Goal: Transaction & Acquisition: Purchase product/service

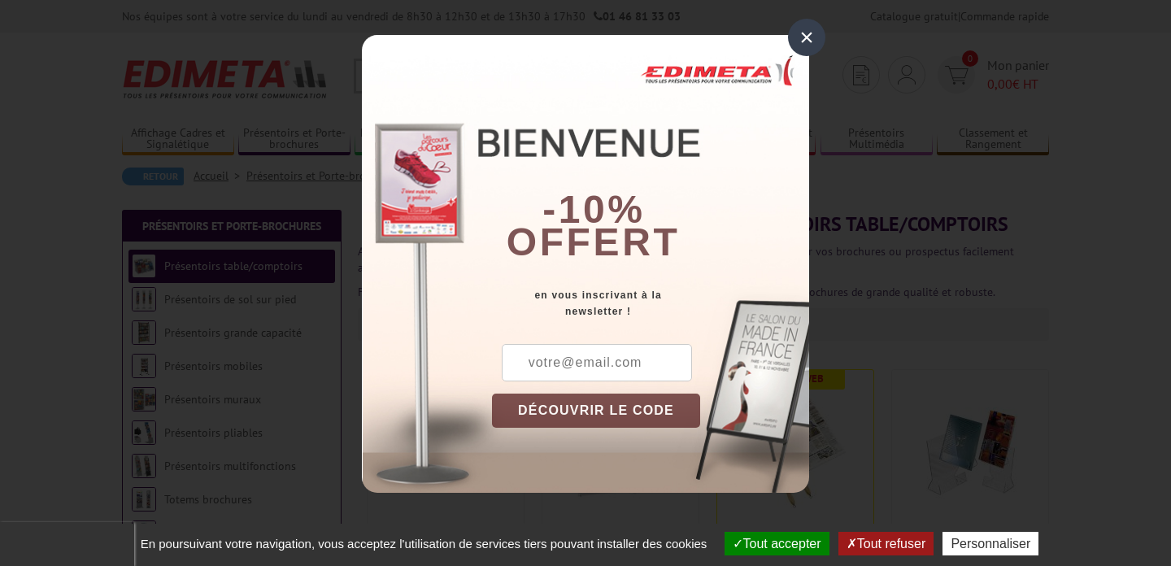
click at [804, 40] on div "×" at bounding box center [806, 37] width 37 height 37
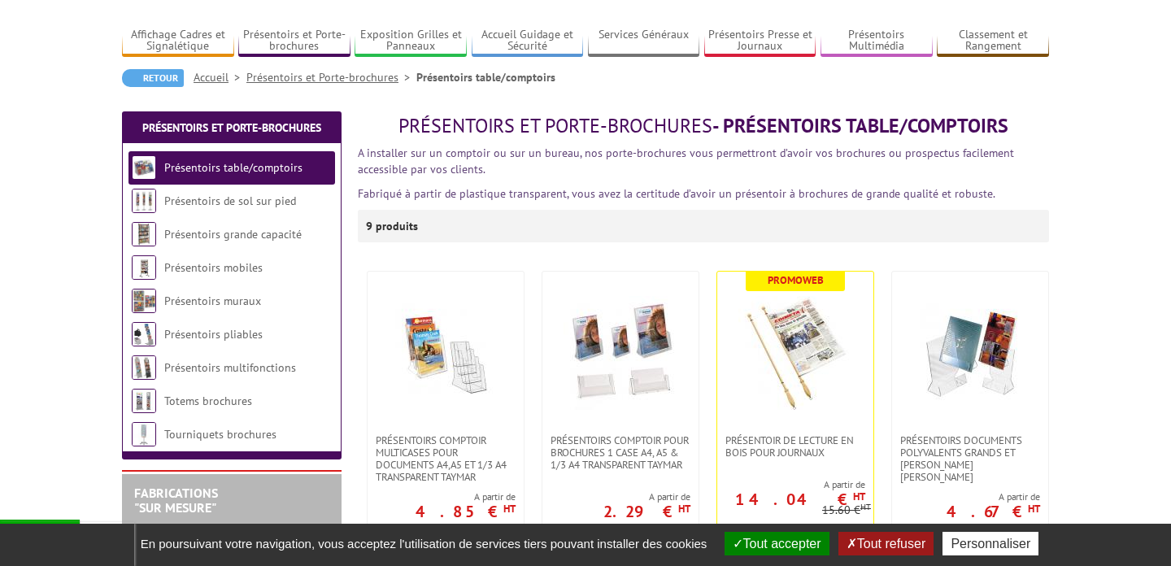
scroll to position [102, 0]
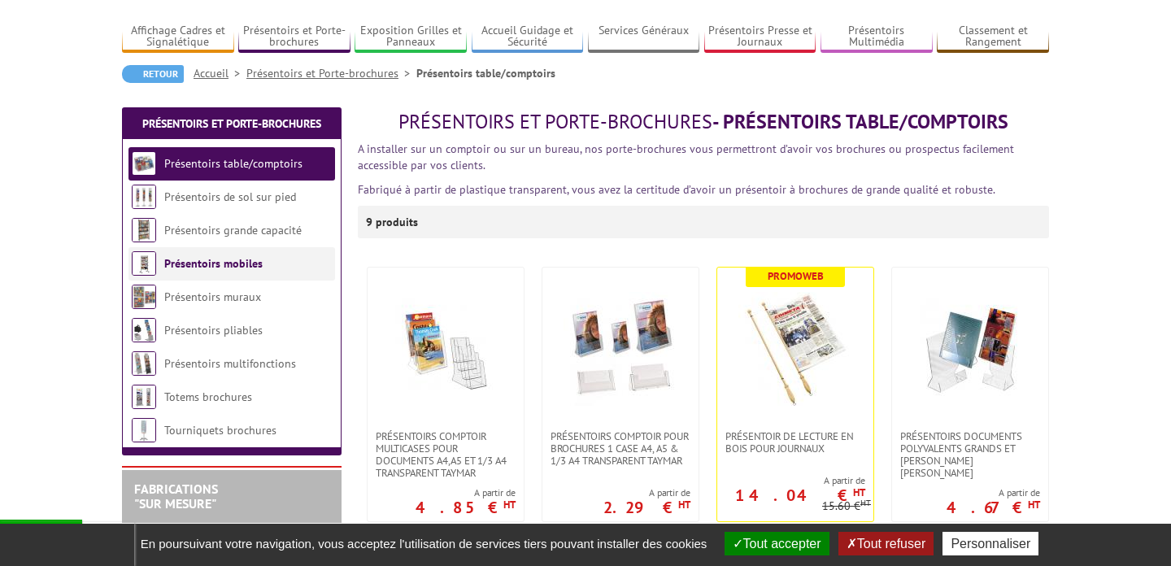
click at [232, 268] on link "Présentoirs mobiles" at bounding box center [213, 263] width 98 height 15
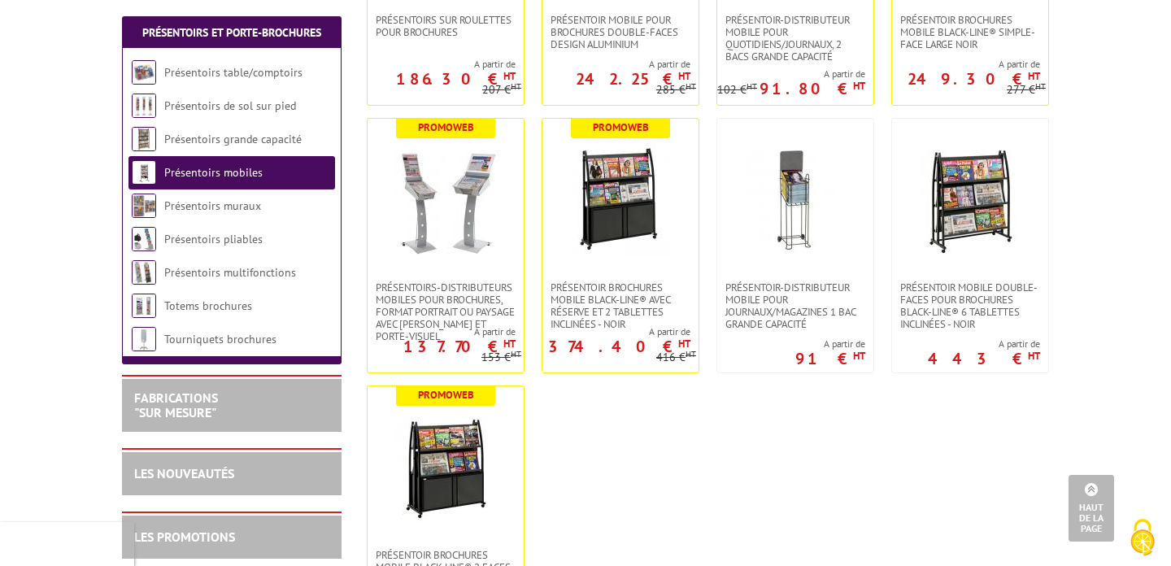
scroll to position [530, 0]
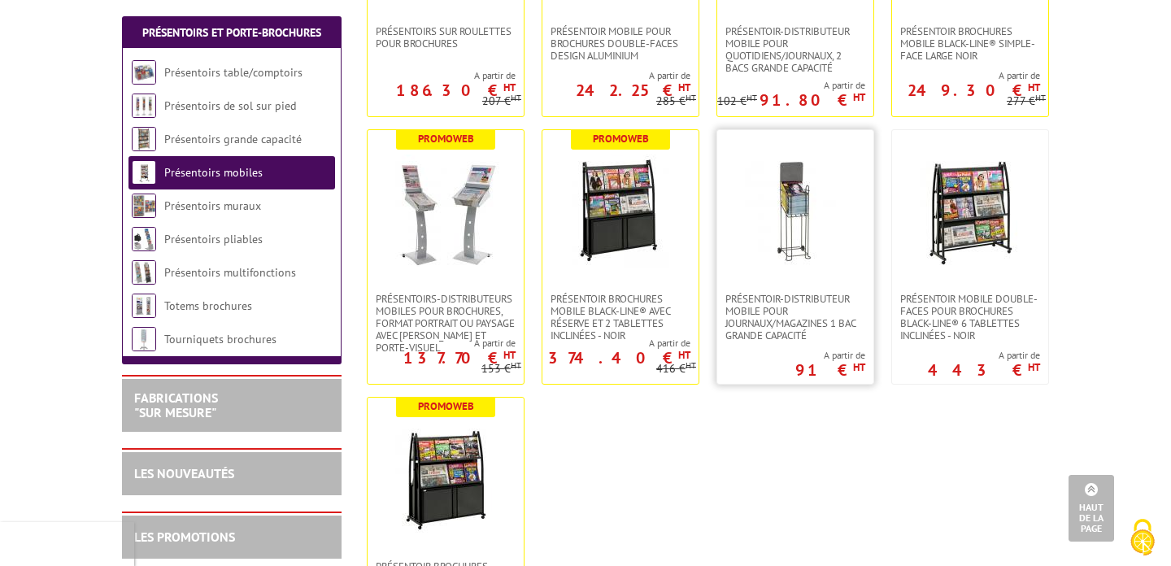
click at [793, 177] on img at bounding box center [796, 212] width 114 height 114
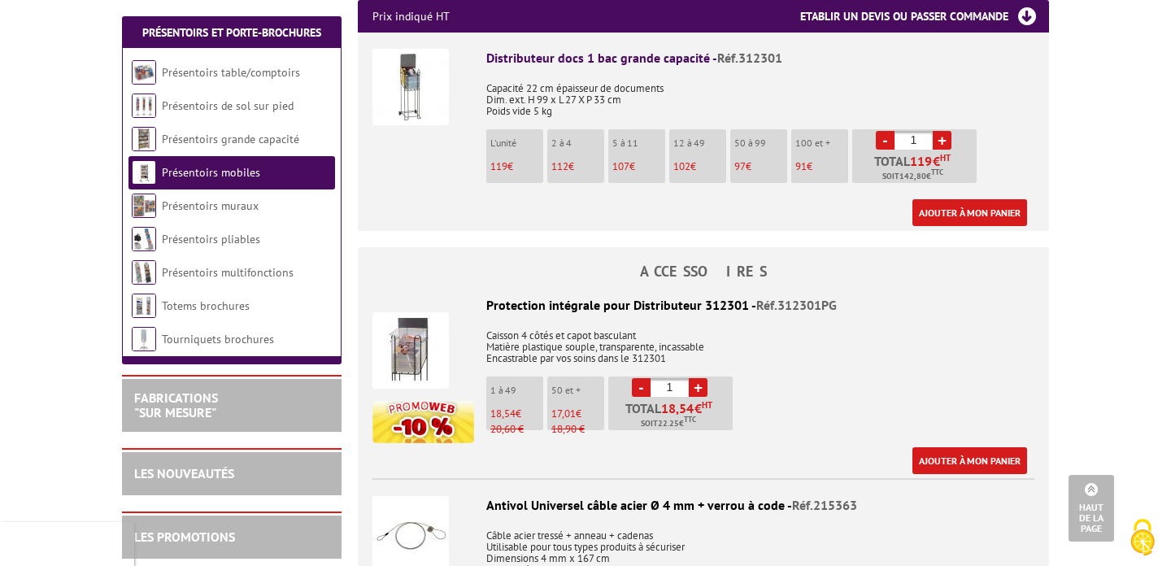
scroll to position [646, 0]
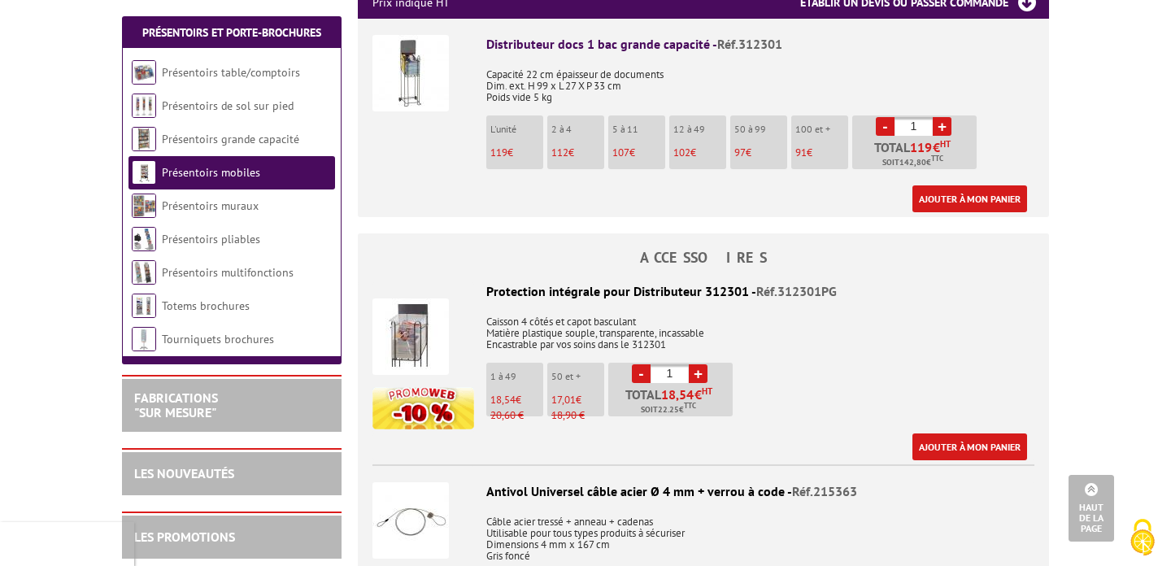
click at [421, 329] on img at bounding box center [411, 337] width 76 height 76
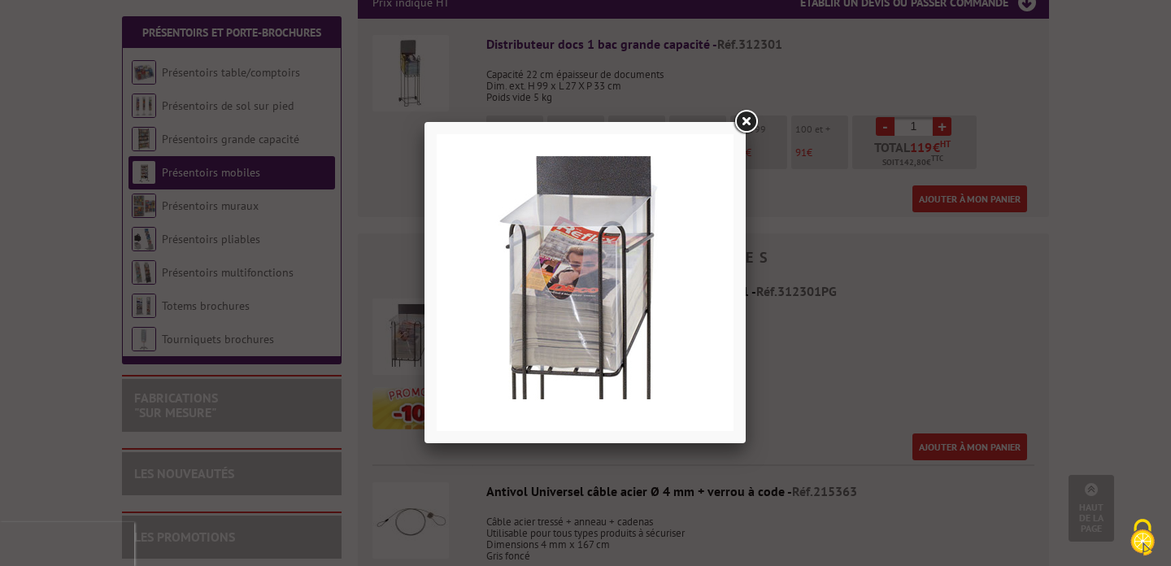
click at [748, 115] on link at bounding box center [745, 121] width 29 height 29
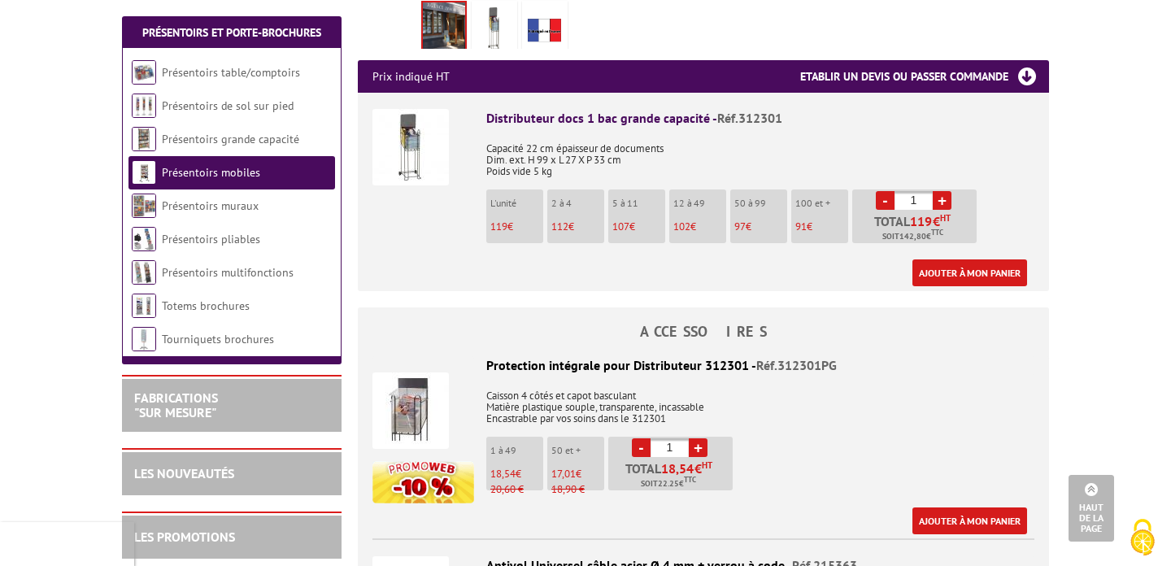
scroll to position [587, 0]
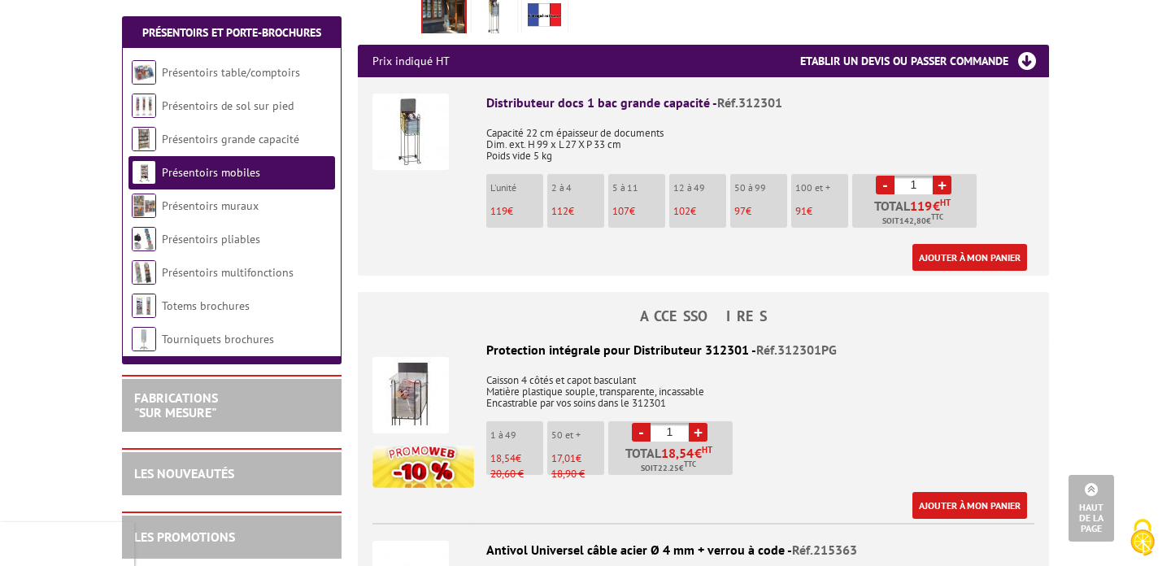
drag, startPoint x: 487, startPoint y: 350, endPoint x: 698, endPoint y: 352, distance: 210.7
click at [698, 352] on div "Protection intégrale pour Distributeur 312301 - Réf.312301PG" at bounding box center [704, 350] width 662 height 19
copy div "Protection intégrale pour Distributeur"
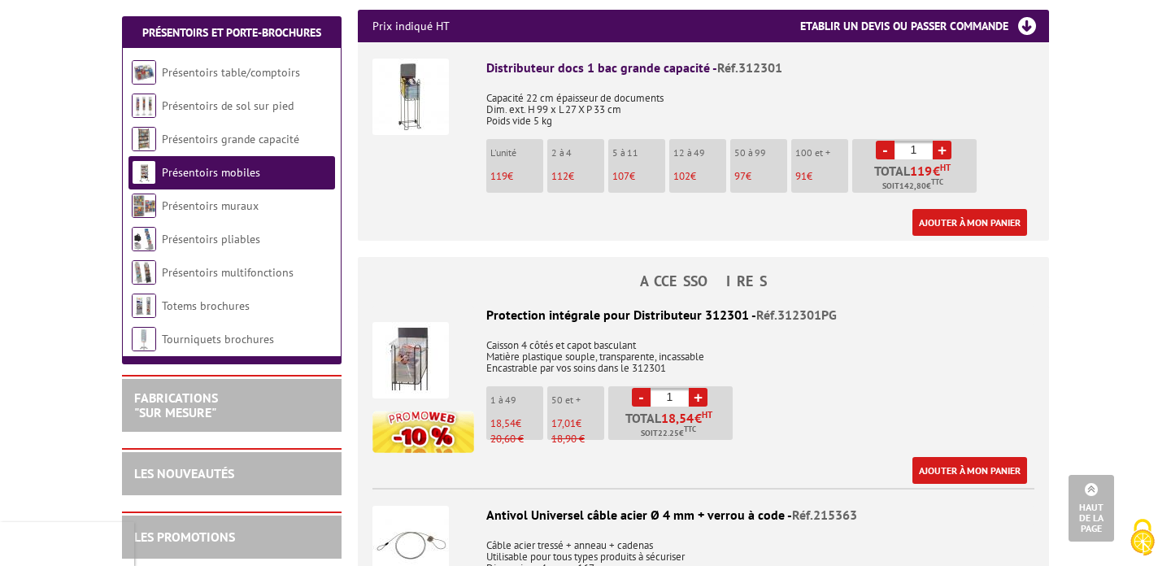
scroll to position [628, 0]
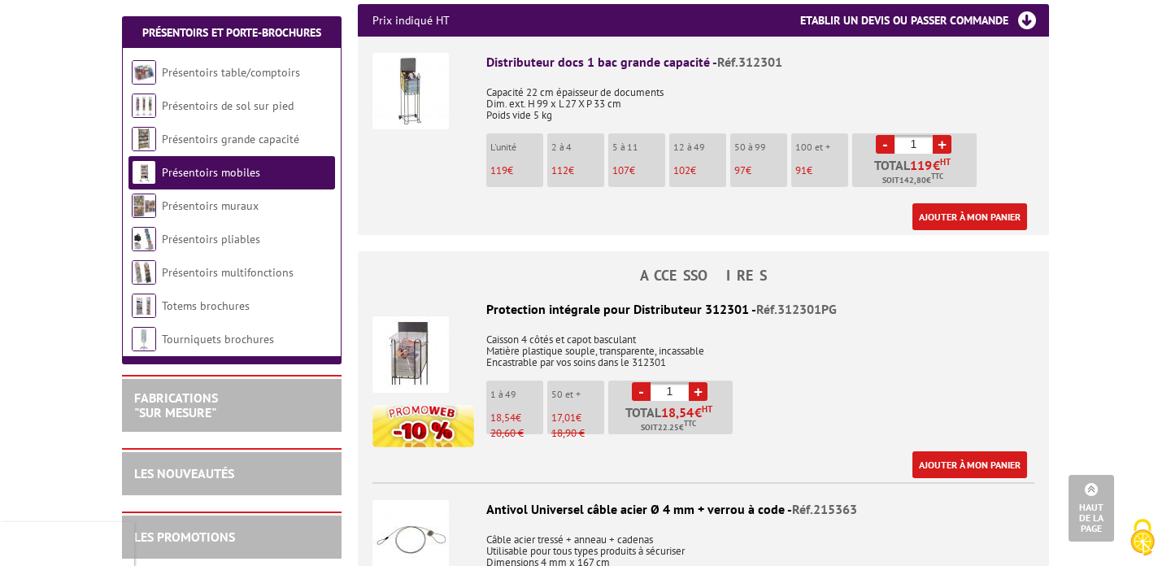
click at [418, 355] on img at bounding box center [411, 354] width 76 height 76
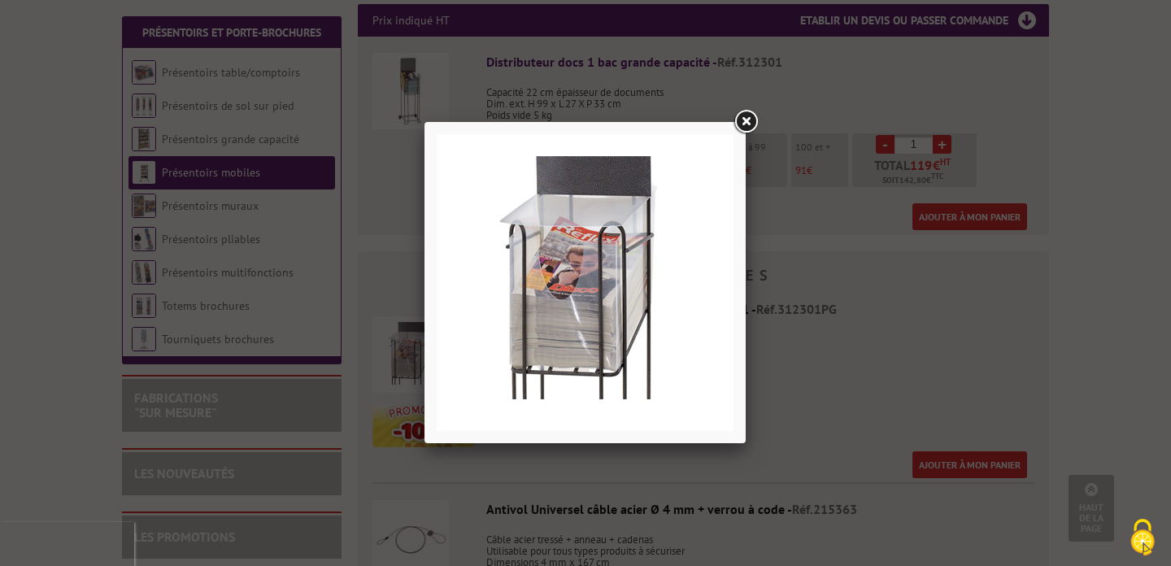
click at [744, 120] on link at bounding box center [745, 121] width 29 height 29
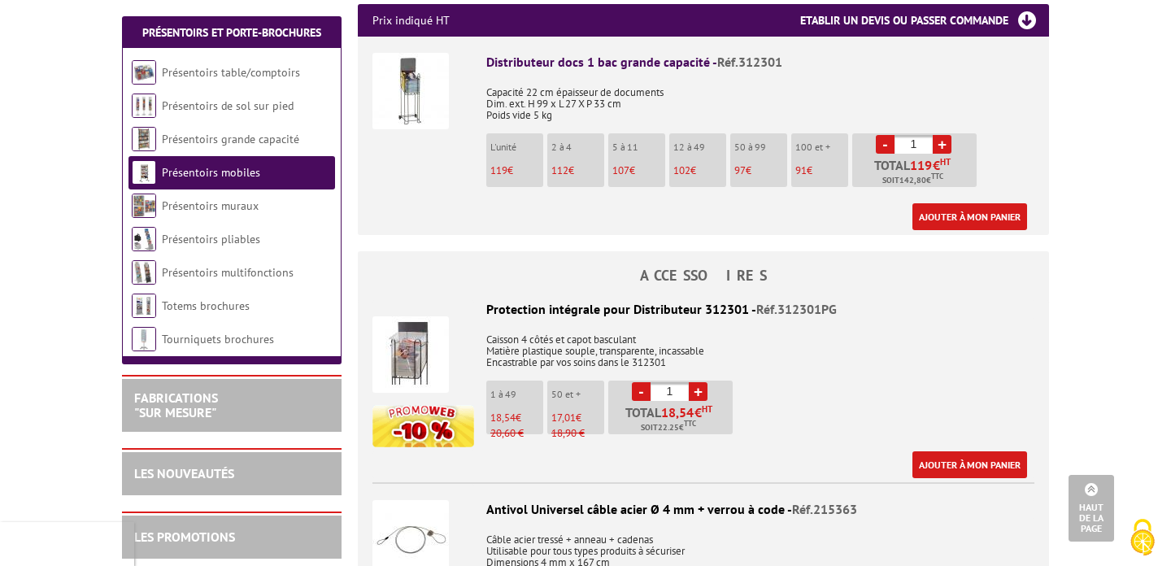
click at [414, 355] on img at bounding box center [411, 354] width 76 height 76
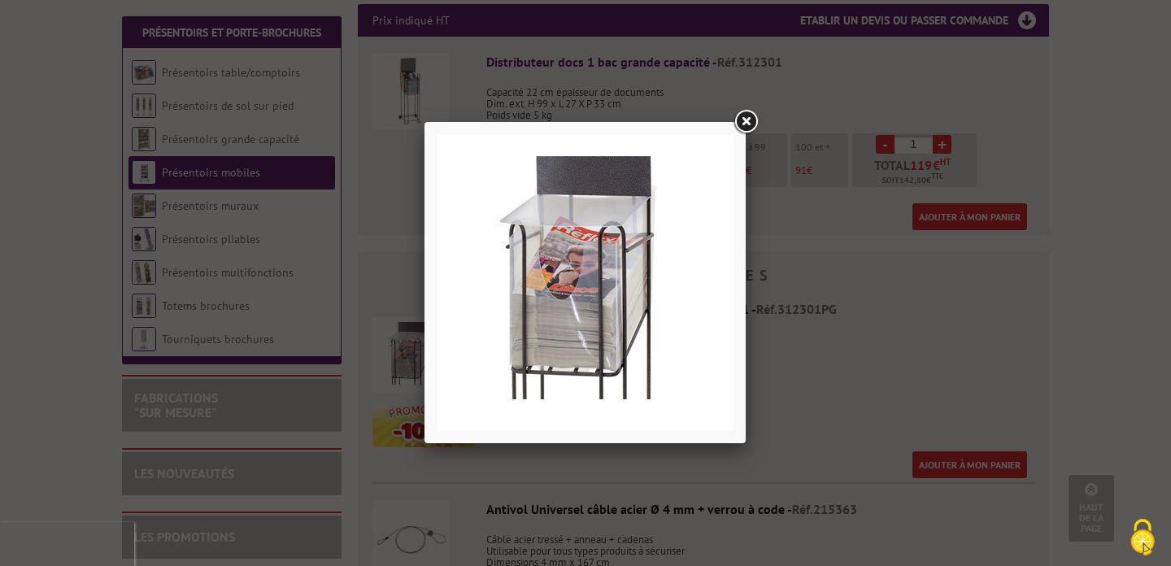
click at [748, 114] on link at bounding box center [745, 121] width 29 height 29
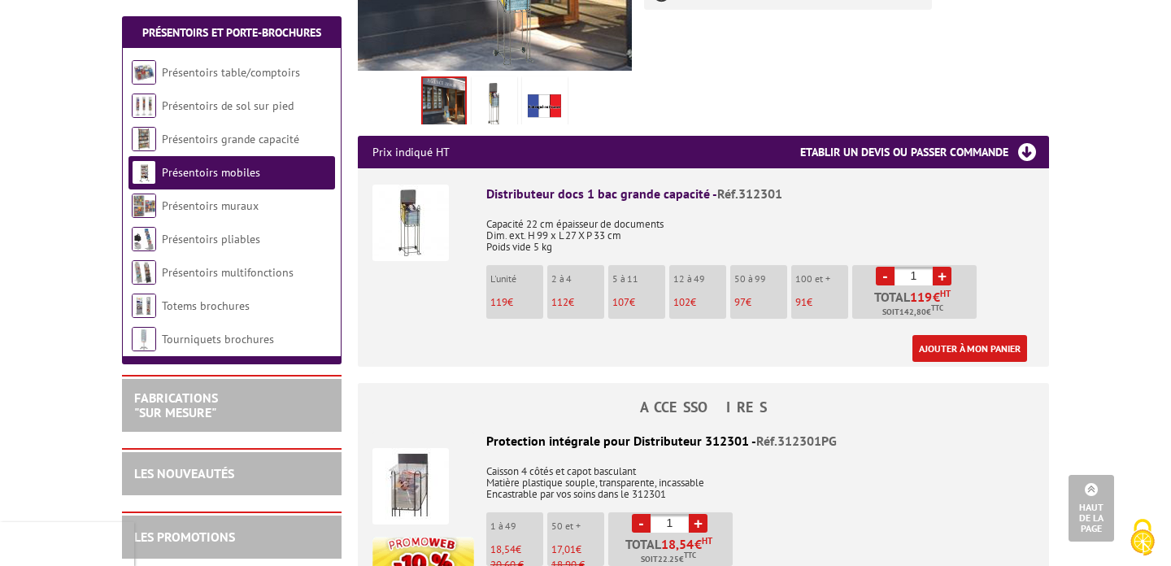
scroll to position [477, 0]
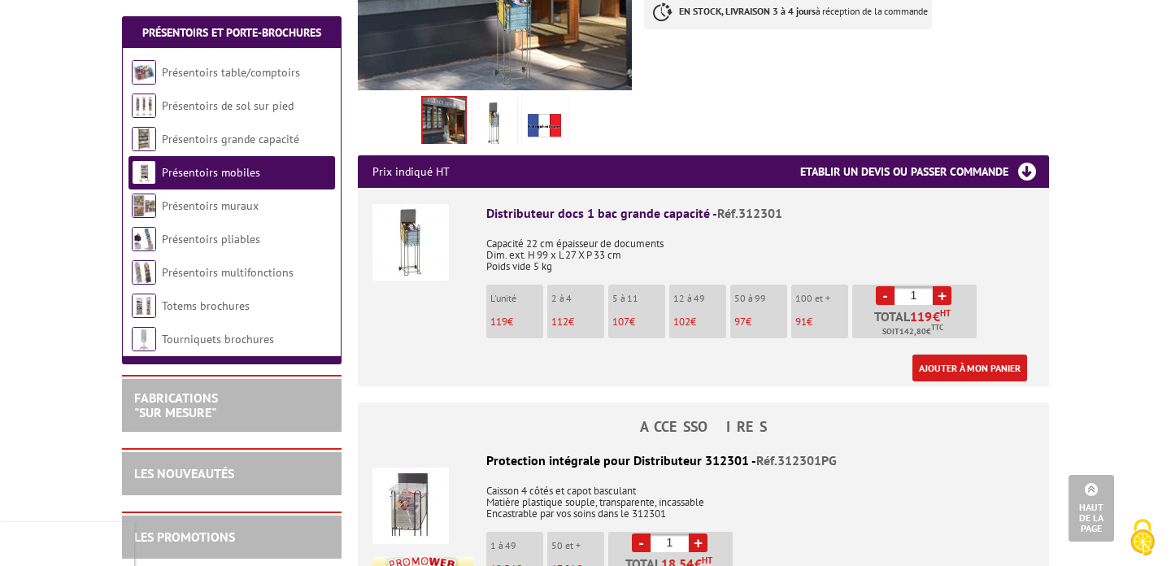
click at [416, 229] on img at bounding box center [411, 242] width 76 height 76
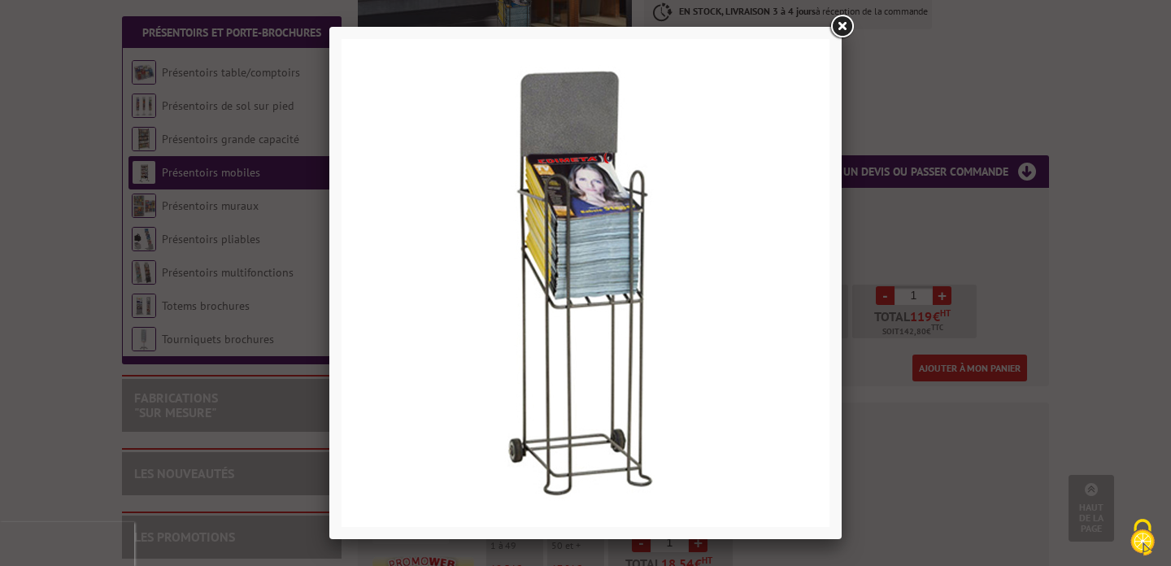
click at [841, 30] on link at bounding box center [841, 26] width 29 height 29
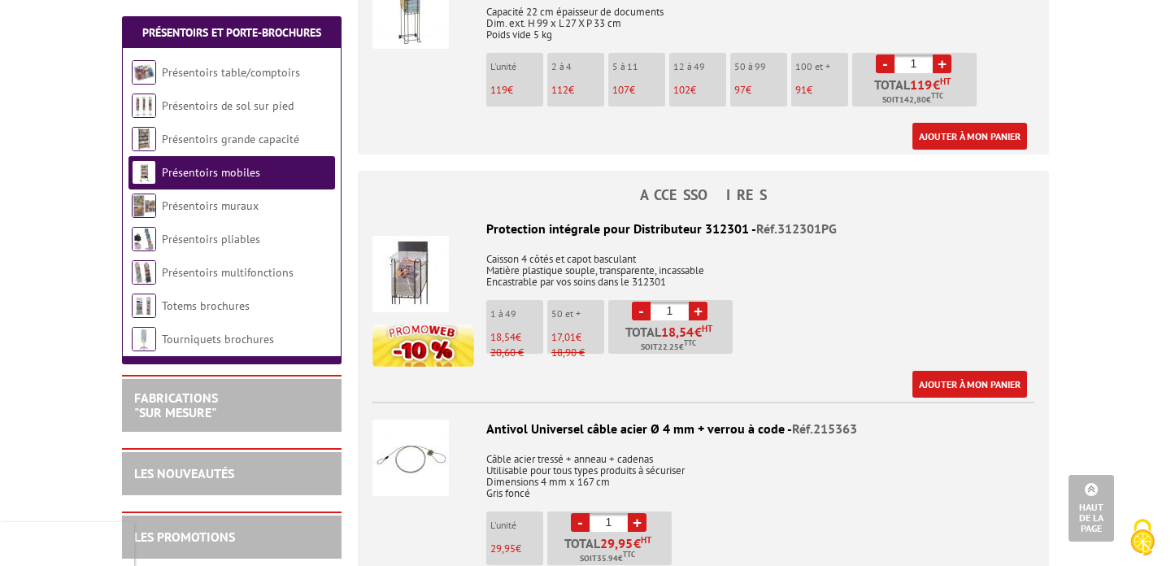
scroll to position [711, 0]
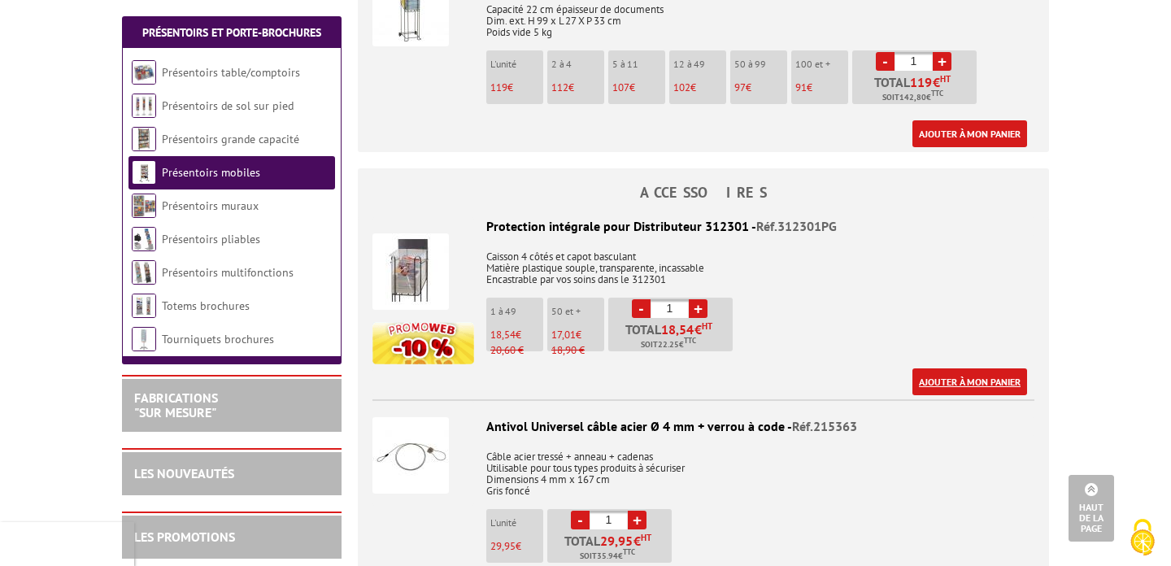
click at [946, 382] on link "Ajouter à mon panier" at bounding box center [970, 381] width 115 height 27
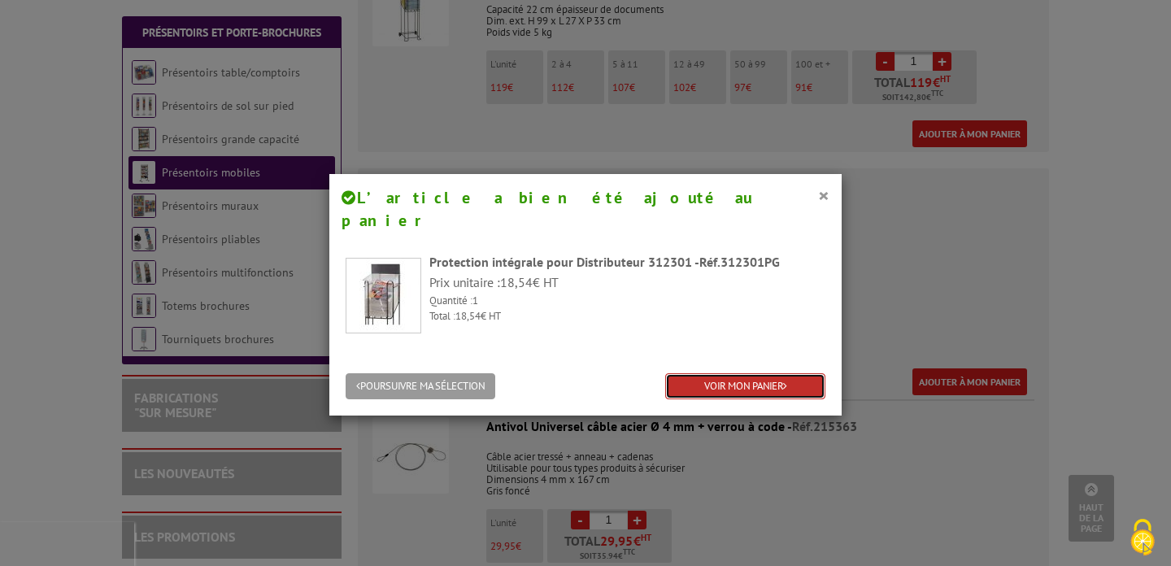
click at [733, 373] on link "VOIR MON PANIER" at bounding box center [745, 386] width 160 height 27
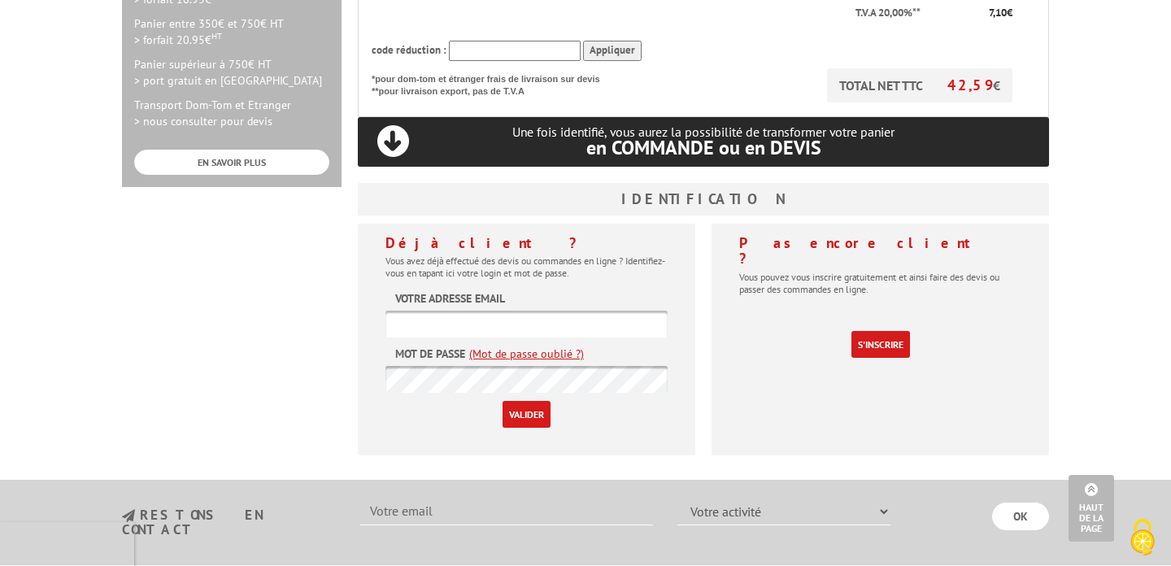
scroll to position [546, 0]
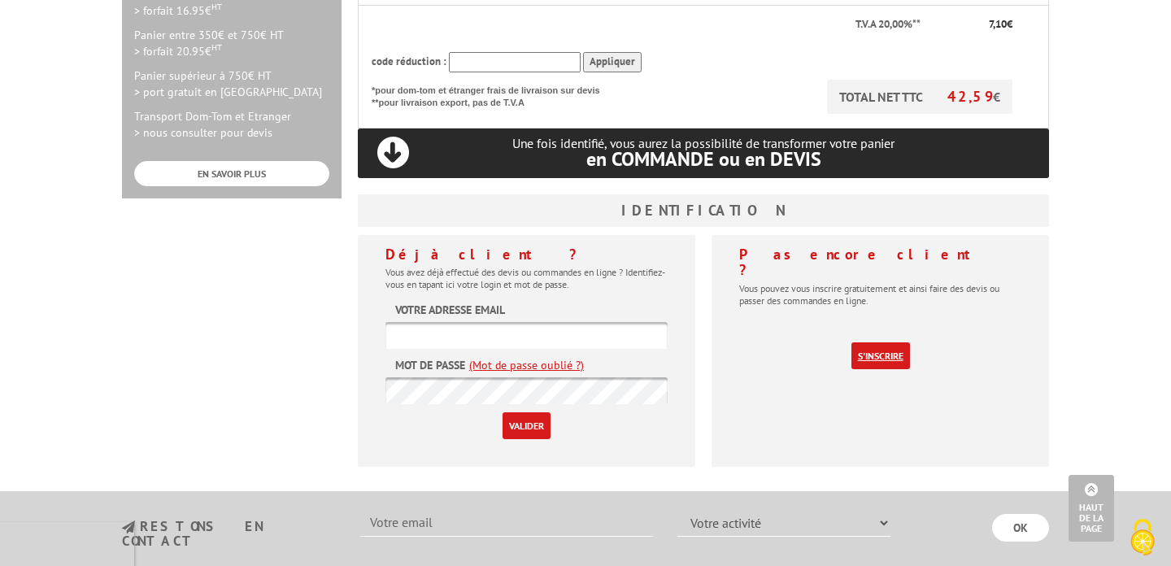
click at [868, 342] on link "S'inscrire" at bounding box center [881, 355] width 59 height 27
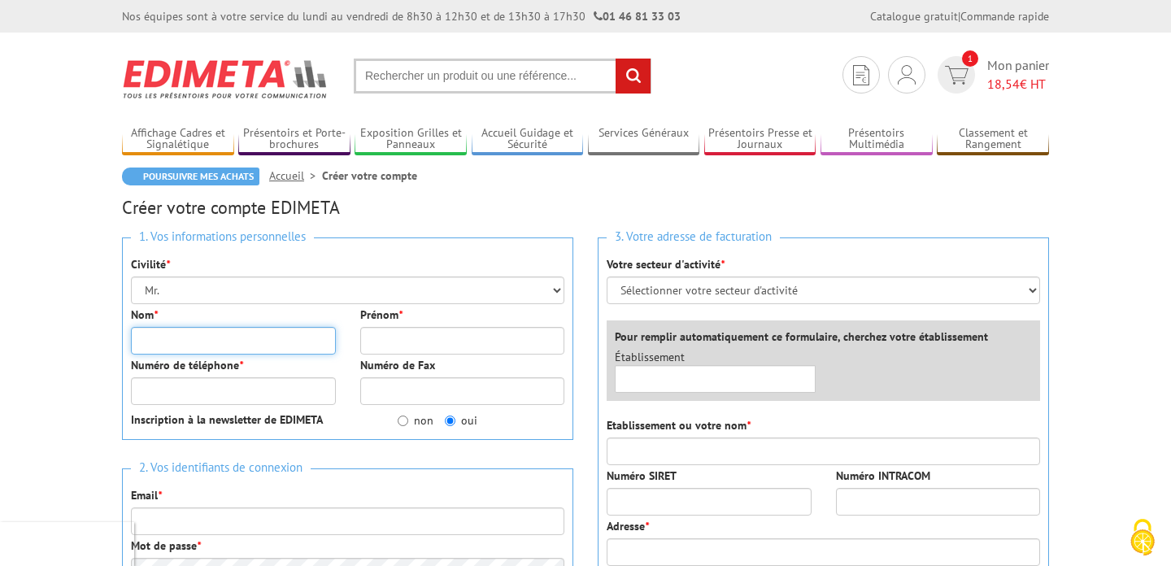
click at [267, 346] on input "Nom *" at bounding box center [233, 341] width 205 height 28
type input "LECORVAISIER"
type input "MICKAEL"
type input "0613103797"
type input "m.lecorvaisier@nestenn.com"
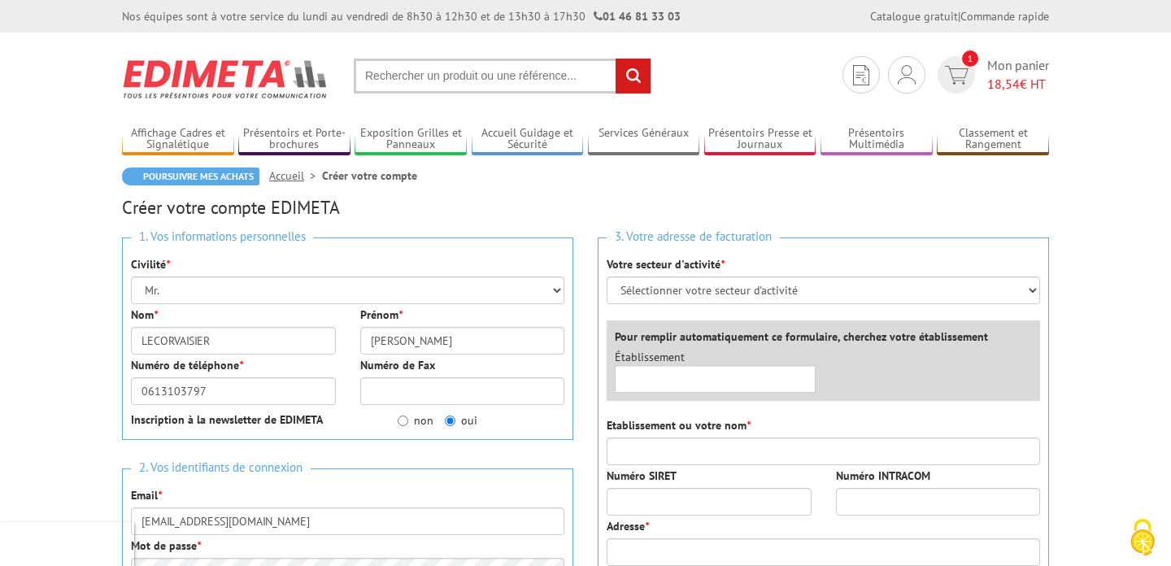
type input "33 rue celestin port"
type input "49100"
type input "angers"
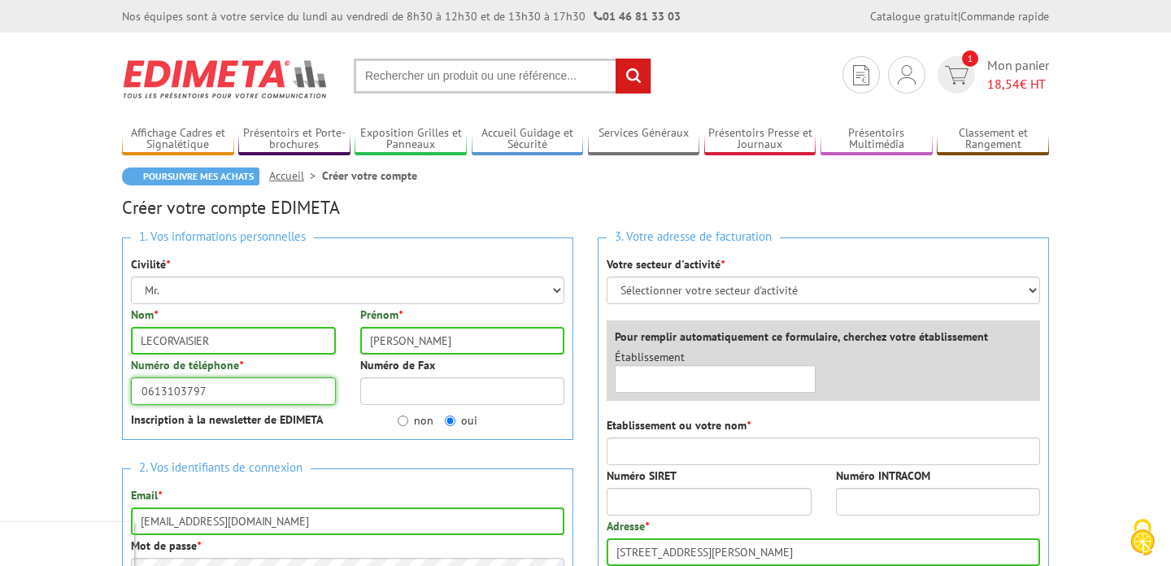
drag, startPoint x: 212, startPoint y: 390, endPoint x: 155, endPoint y: 387, distance: 56.2
click at [155, 387] on input "0613103797" at bounding box center [233, 391] width 205 height 28
type input "0678308726"
click at [404, 418] on input "non" at bounding box center [403, 421] width 11 height 11
radio input "true"
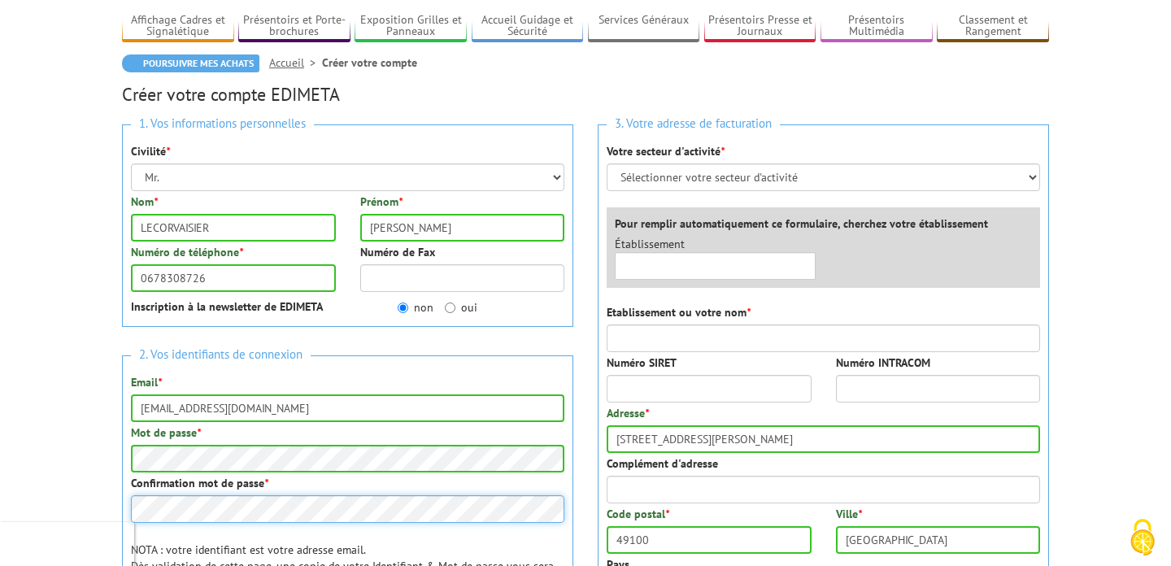
scroll to position [112, 0]
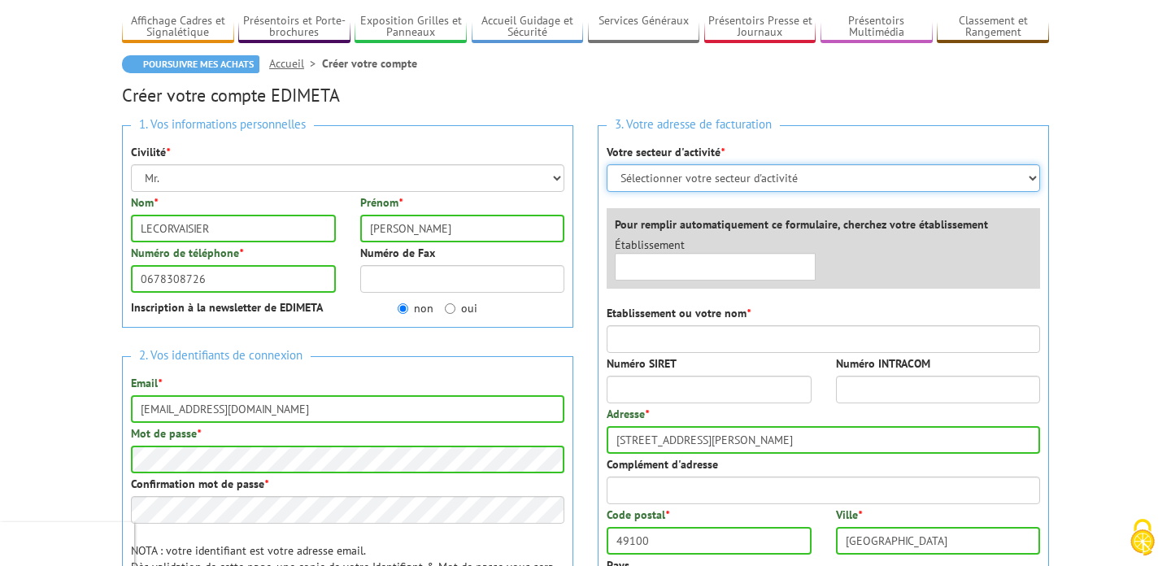
click at [726, 182] on select "Sélectionner votre secteur d'activité Administrations et collectivités Magasins…" at bounding box center [824, 178] width 434 height 28
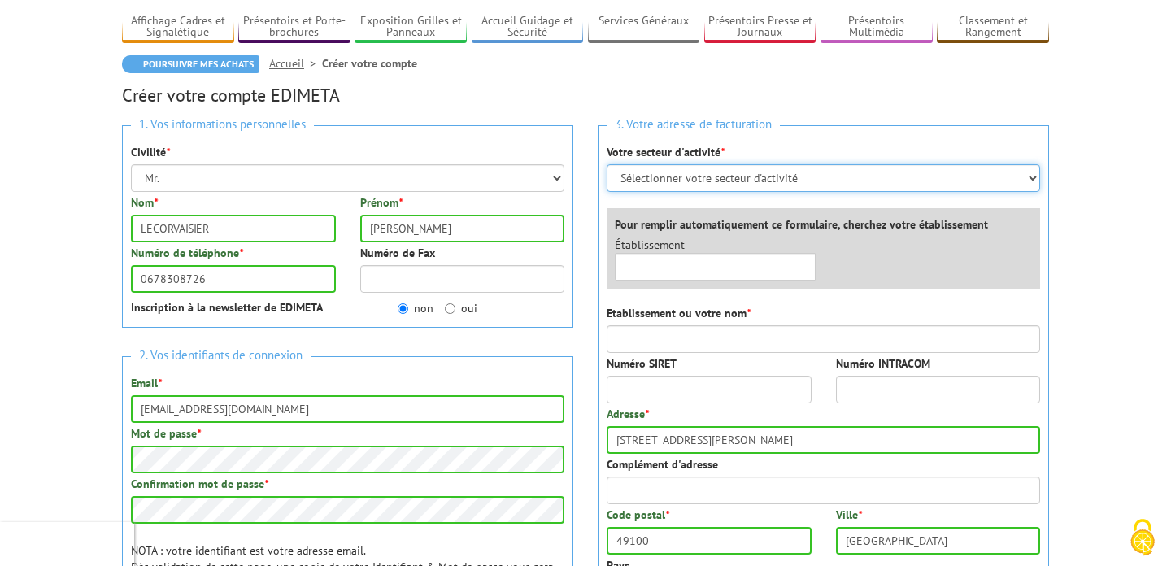
select select "878"
click at [607, 164] on select "Sélectionner votre secteur d'activité Administrations et collectivités Magasins…" at bounding box center [824, 178] width 434 height 28
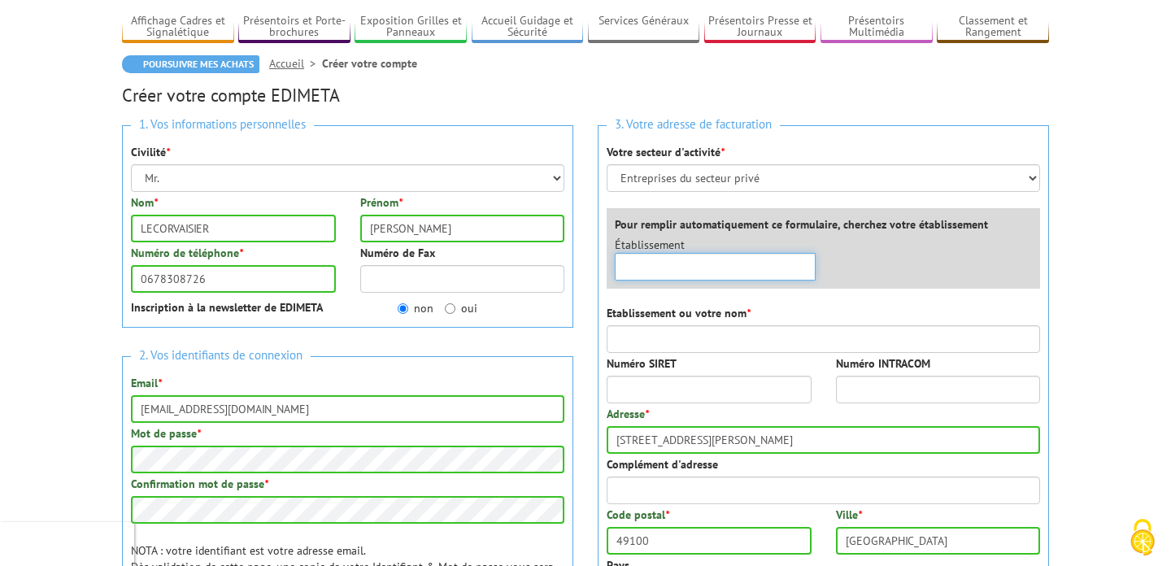
click at [721, 258] on input "text" at bounding box center [715, 267] width 201 height 28
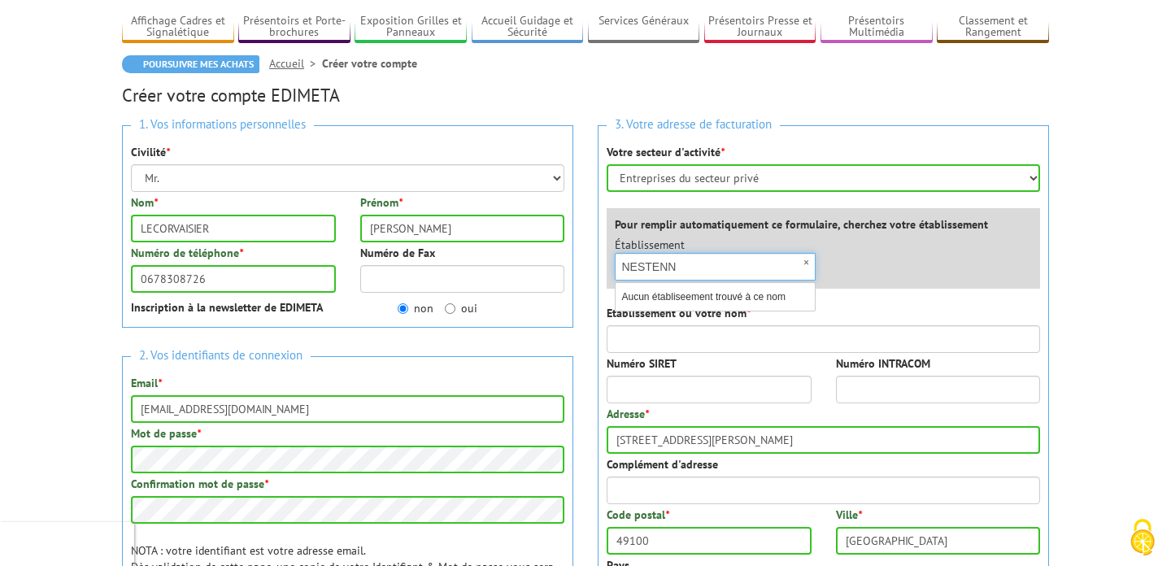
type input "NESTENN"
click at [864, 273] on div "Établissement × NESTENN Aucun établiseement trouvé à ce nom" at bounding box center [828, 263] width 450 height 52
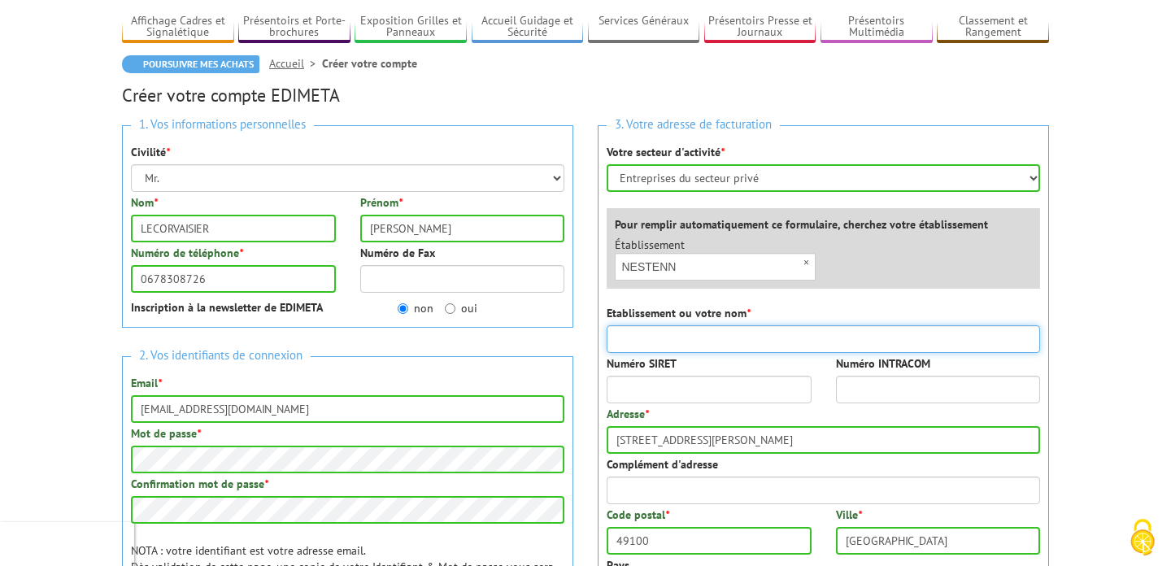
click at [745, 338] on input "Etablissement ou votre nom *" at bounding box center [824, 339] width 434 height 28
type input "SARL AMI"
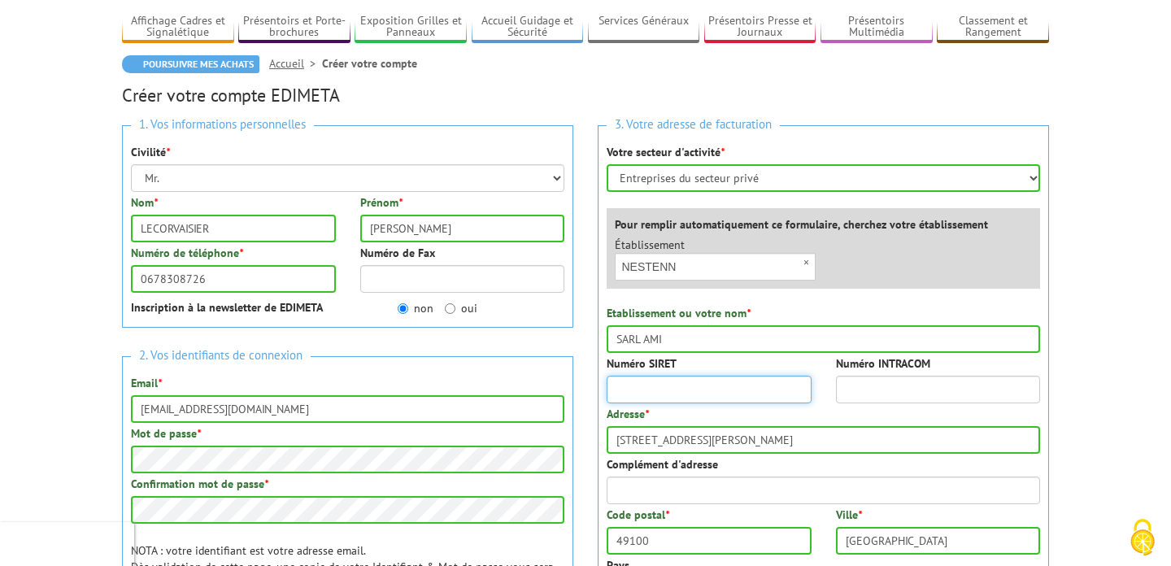
click at [747, 386] on input "Numéro SIRET" at bounding box center [709, 390] width 205 height 28
type input "894482009"
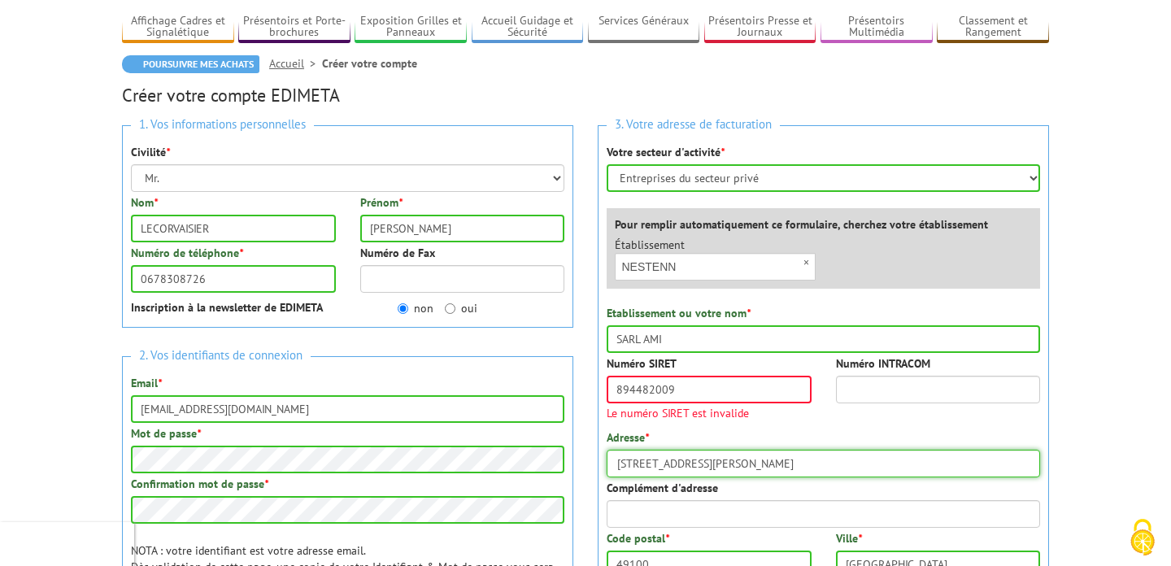
click at [617, 441] on div "Adresse * 33 rue celestin port" at bounding box center [824, 454] width 434 height 48
click at [666, 422] on div "Numéro SIRET 894482009 Le numéro SIRET est invalide" at bounding box center [709, 391] width 229 height 72
drag, startPoint x: 716, startPoint y: 464, endPoint x: 582, endPoint y: 466, distance: 133.4
click at [582, 467] on div "1. Vos informations personnelles Civilité * Mr. Mme. Mlle. Nom * LECORVAISIER P…" at bounding box center [586, 496] width 952 height 767
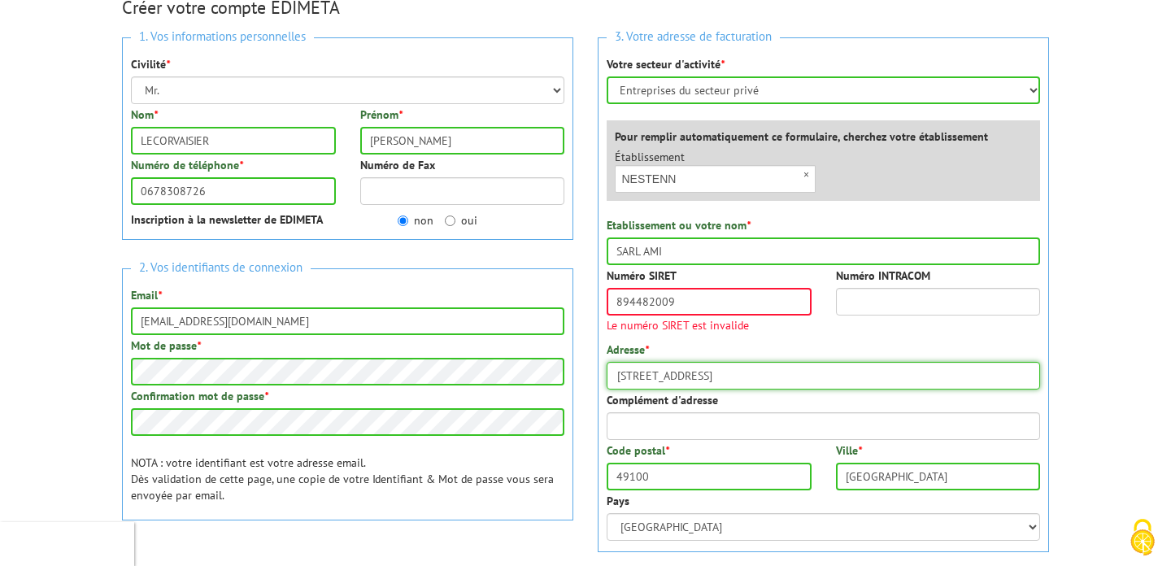
scroll to position [205, 0]
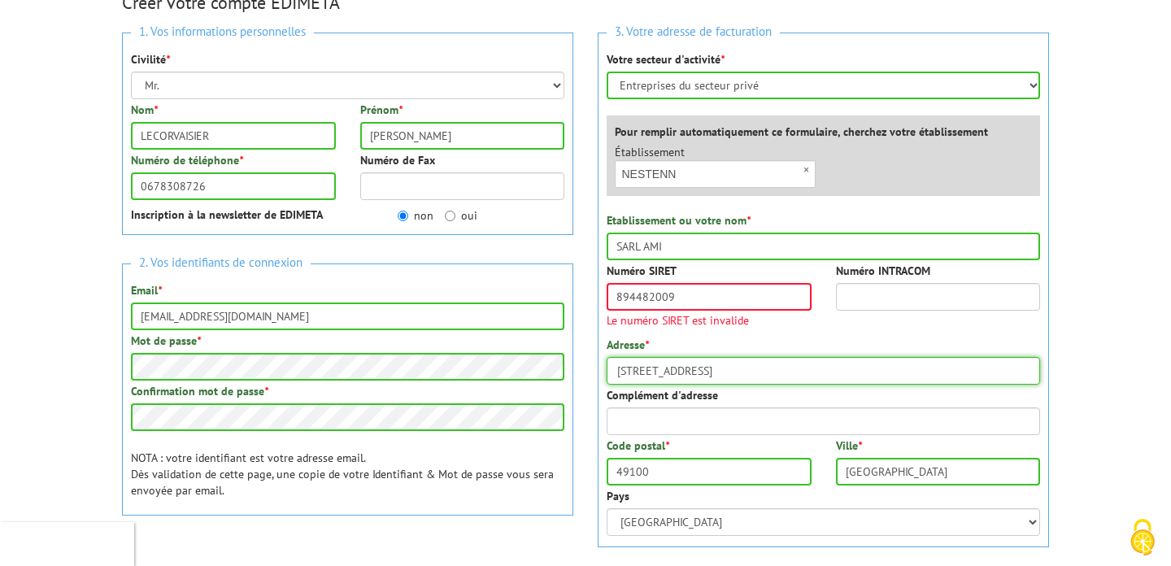
type input "4 rue saumuroise"
click at [632, 468] on input "49100" at bounding box center [709, 472] width 205 height 28
type input "49000"
click at [748, 416] on input "Complément d'adresse" at bounding box center [824, 422] width 434 height 28
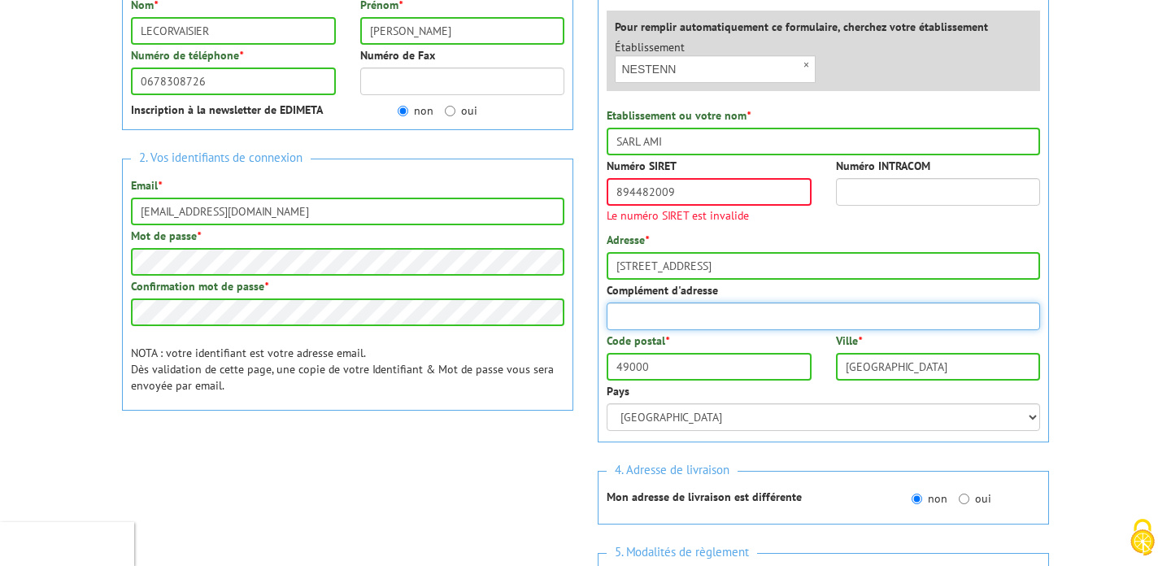
scroll to position [314, 0]
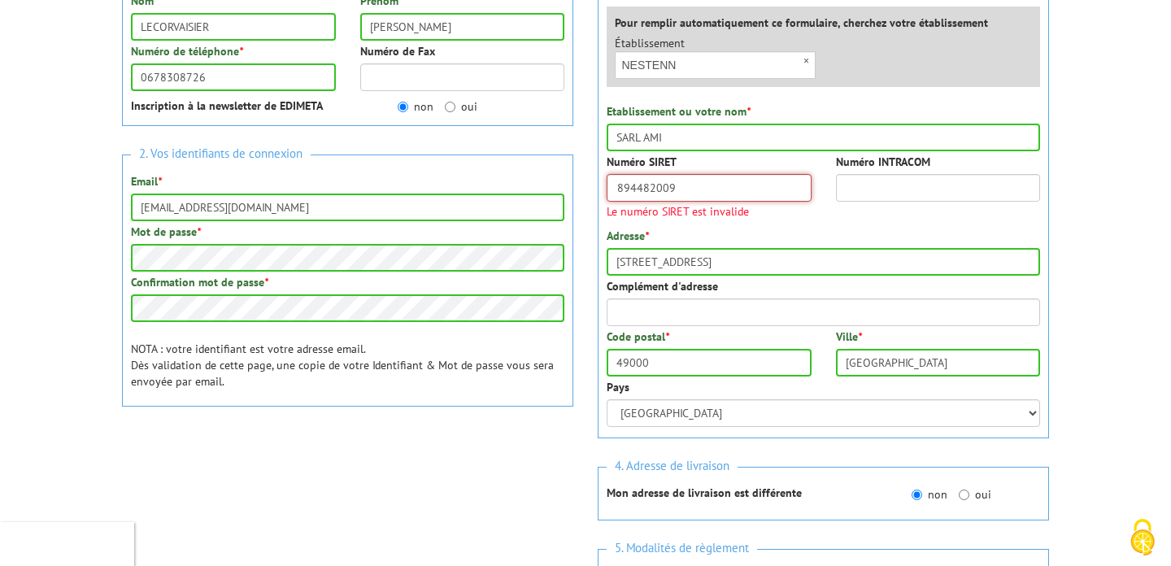
drag, startPoint x: 679, startPoint y: 184, endPoint x: 610, endPoint y: 183, distance: 69.1
click at [609, 184] on input "894482009" at bounding box center [709, 188] width 205 height 28
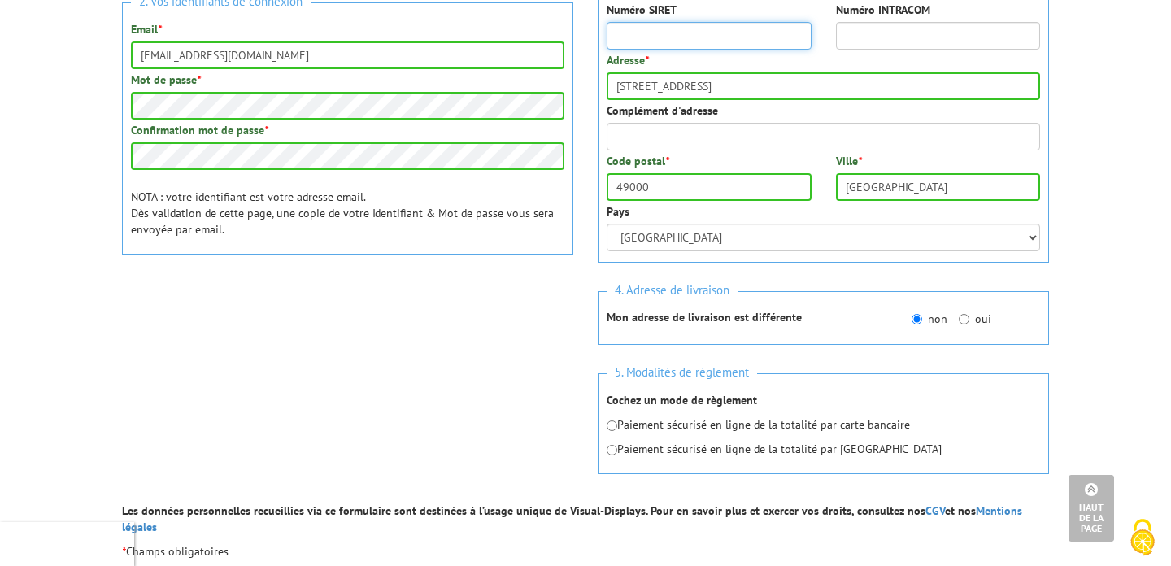
scroll to position [469, 0]
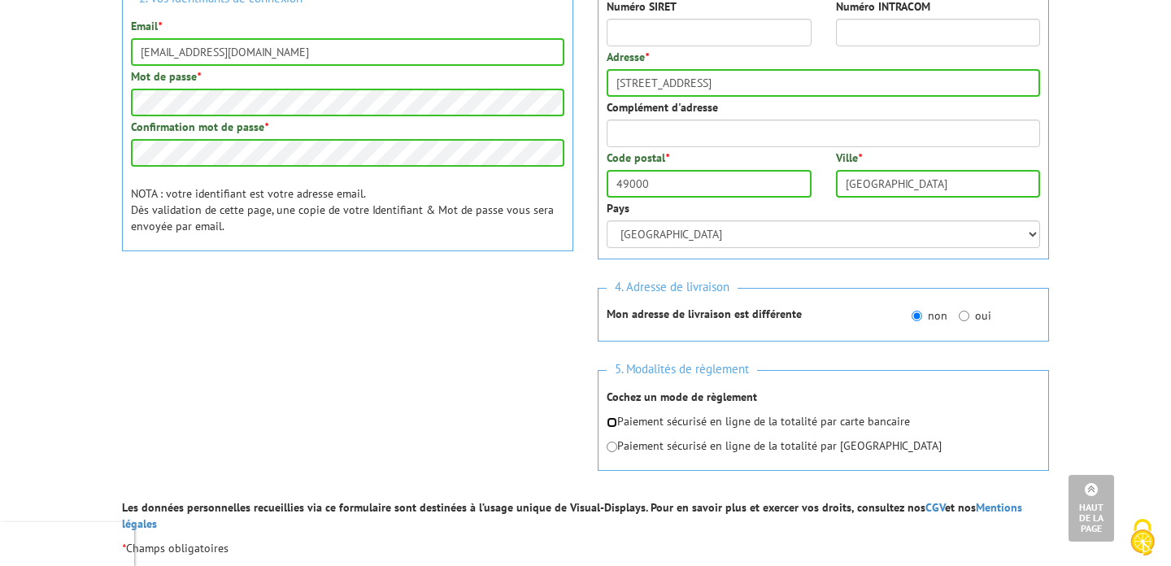
click at [613, 421] on input "radio" at bounding box center [612, 422] width 11 height 11
radio input "true"
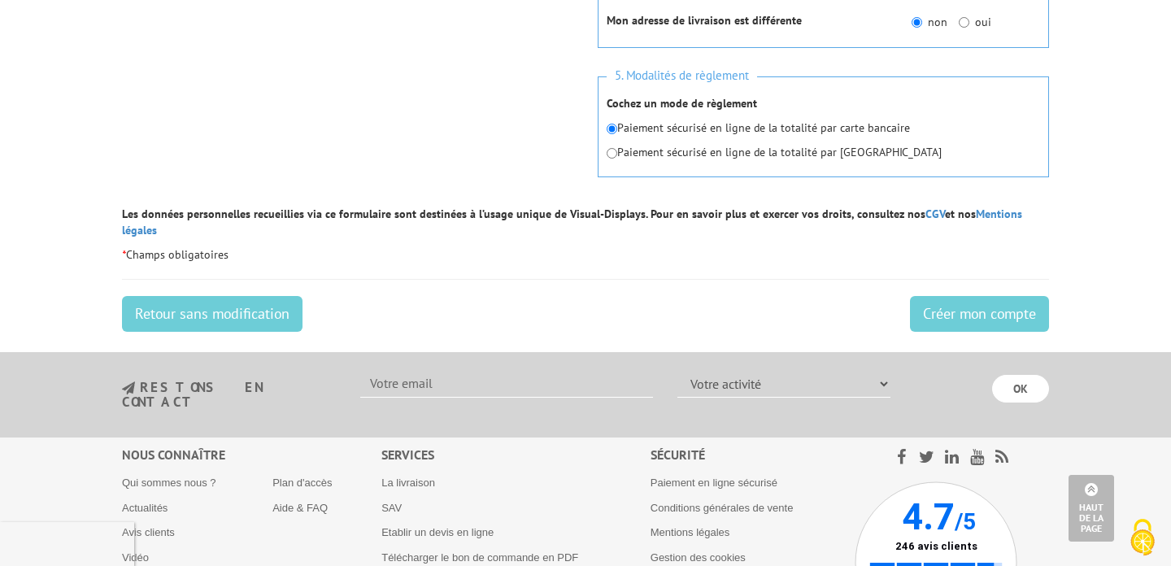
scroll to position [764, 0]
click at [949, 295] on input "Créer mon compte" at bounding box center [979, 313] width 139 height 36
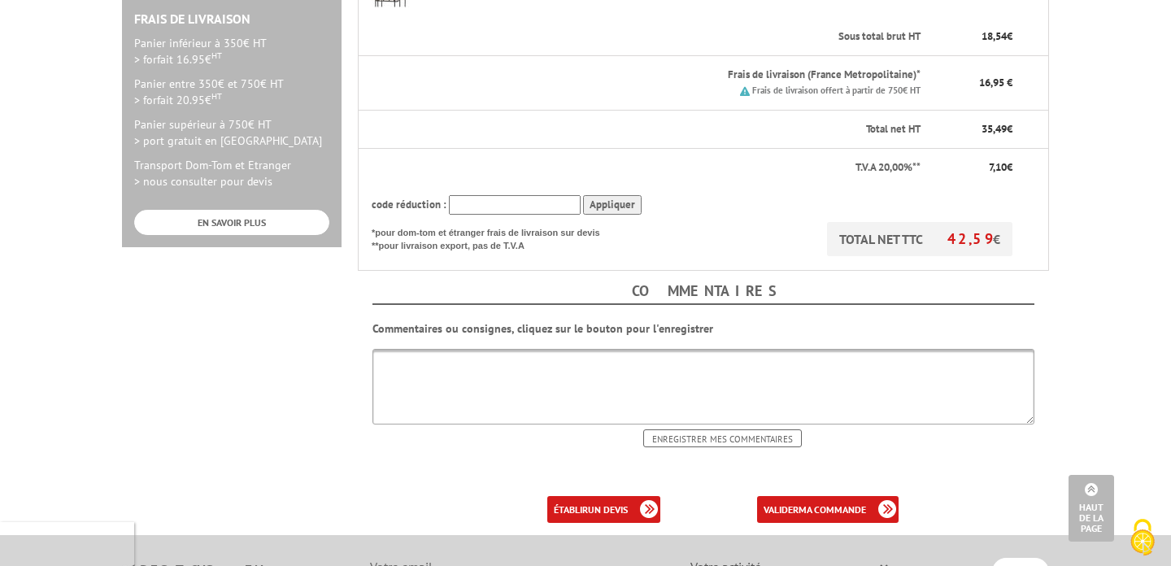
scroll to position [501, 0]
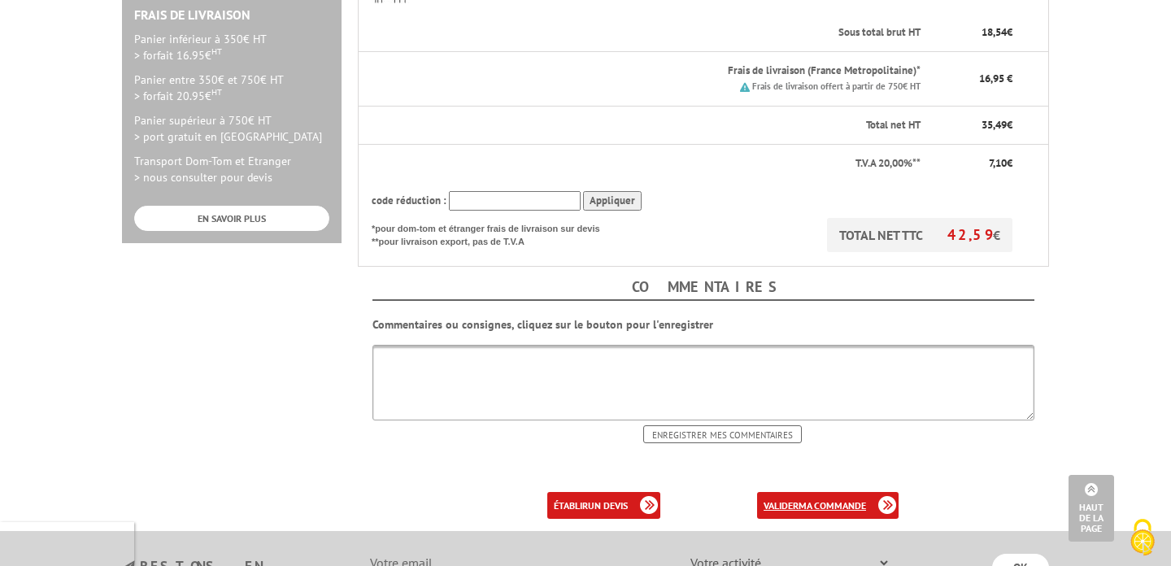
click at [814, 499] on b "ma commande" at bounding box center [833, 505] width 68 height 12
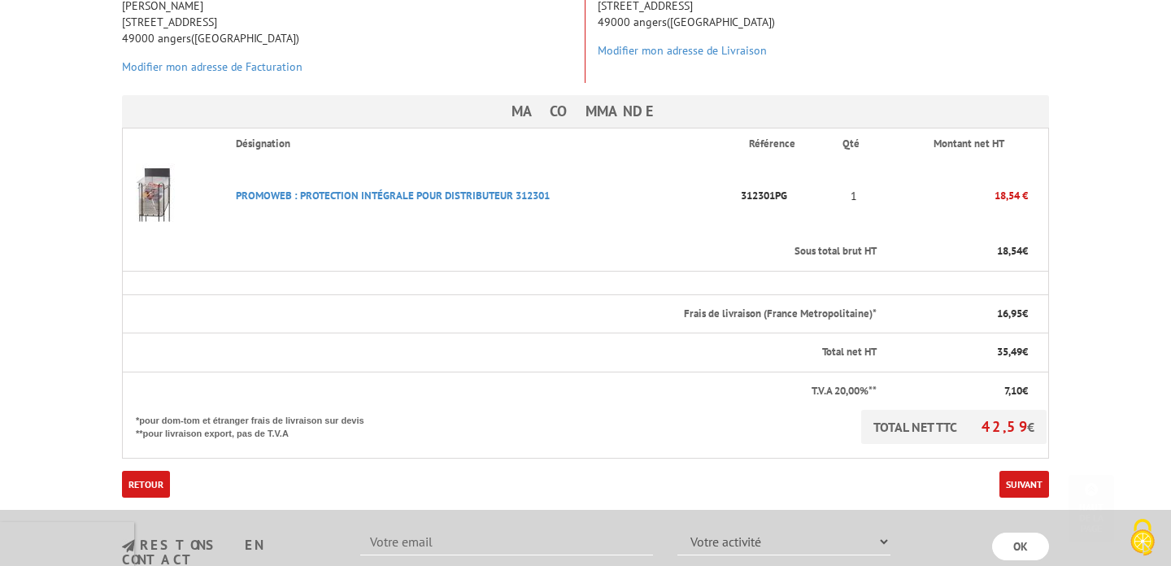
scroll to position [343, 0]
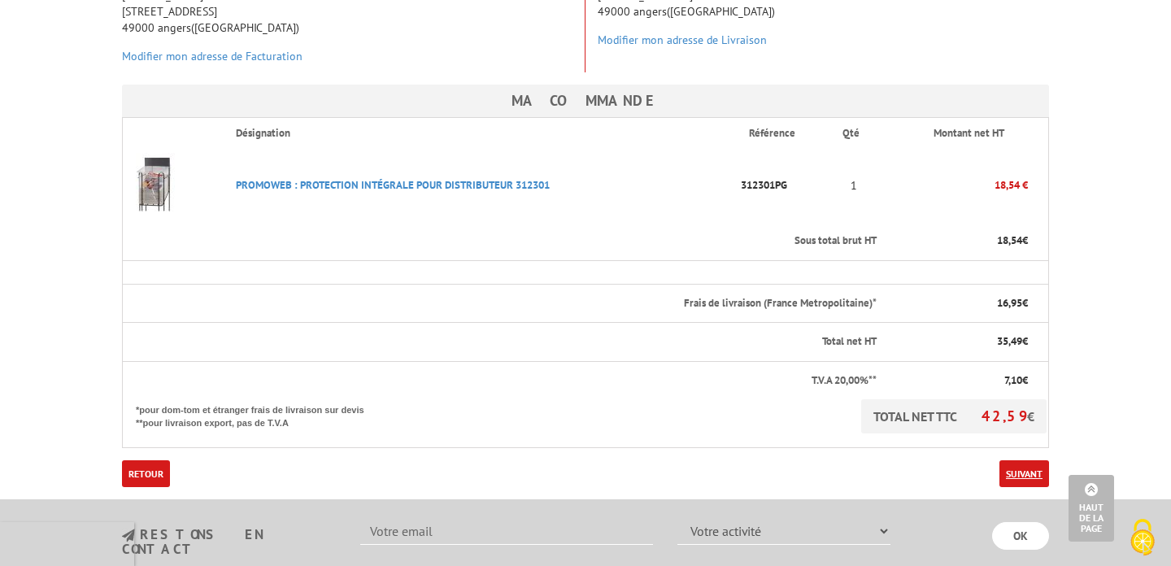
click at [1026, 460] on link "Suivant" at bounding box center [1025, 473] width 50 height 27
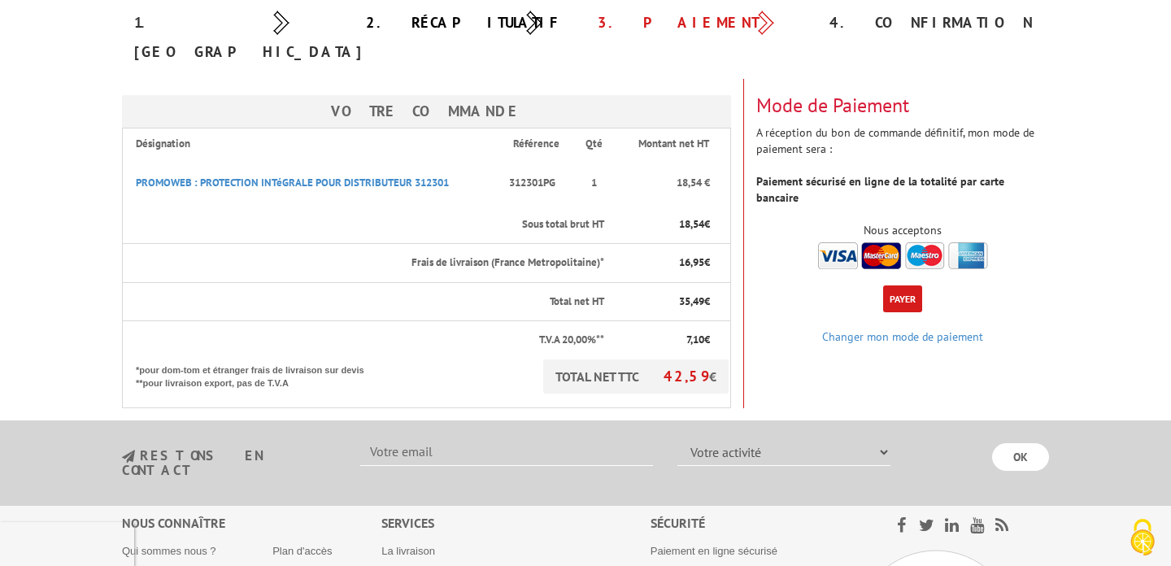
scroll to position [193, 0]
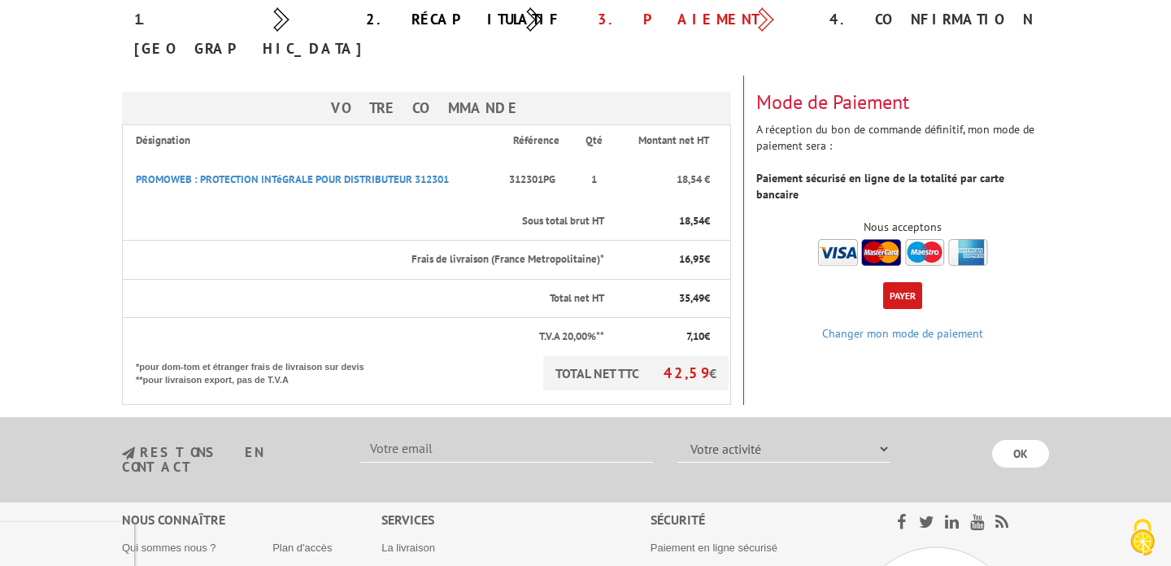
click at [905, 282] on button "Payer" at bounding box center [902, 295] width 39 height 27
